Goal: Navigation & Orientation: Find specific page/section

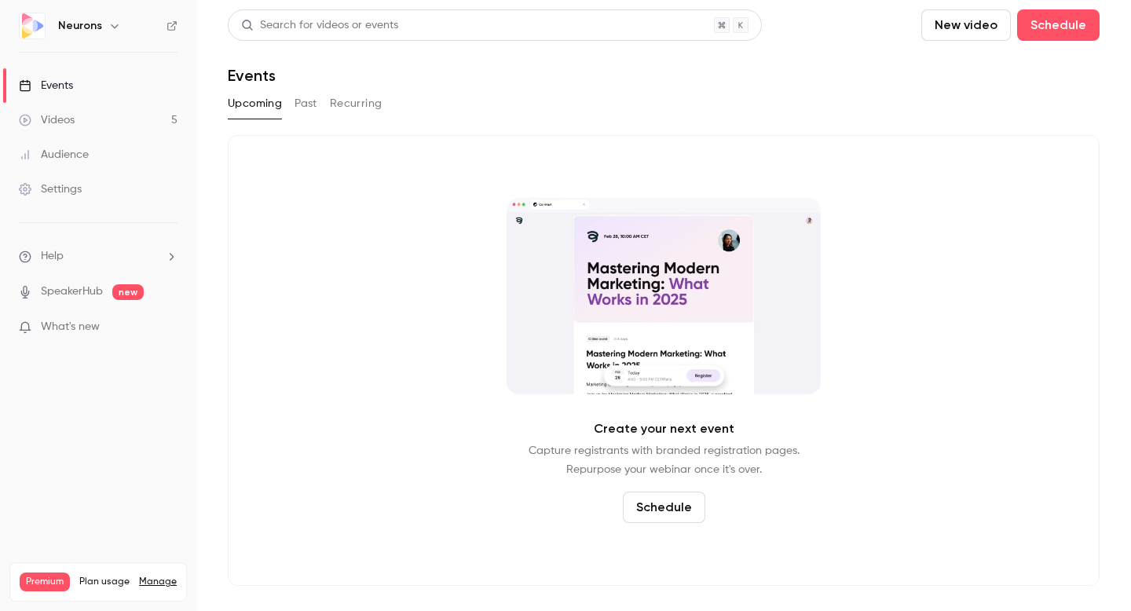
click at [74, 120] on div "Videos" at bounding box center [47, 120] width 56 height 16
